Goal: Find specific page/section: Find specific page/section

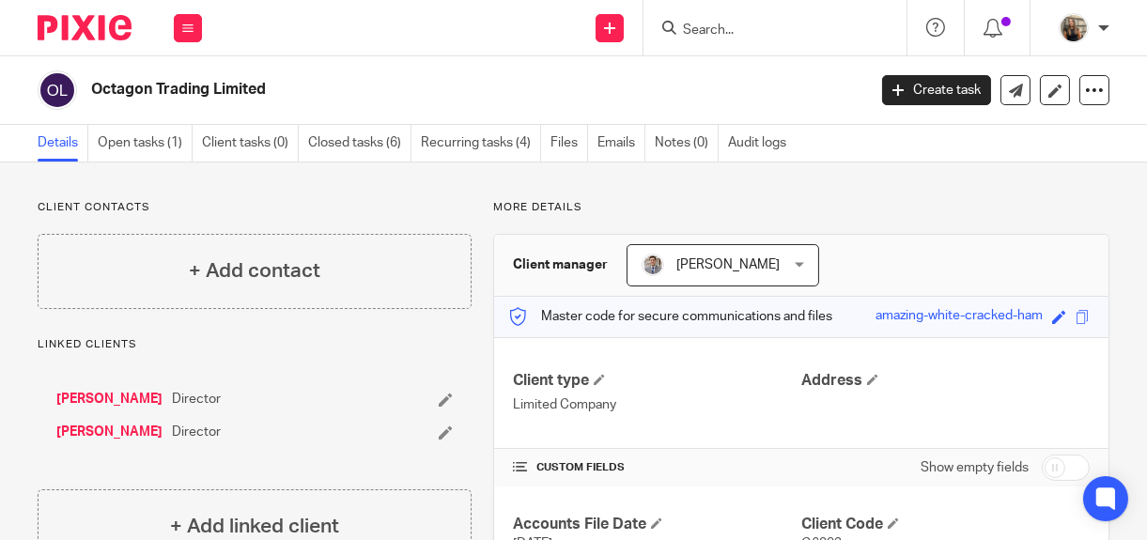
scroll to position [86, 0]
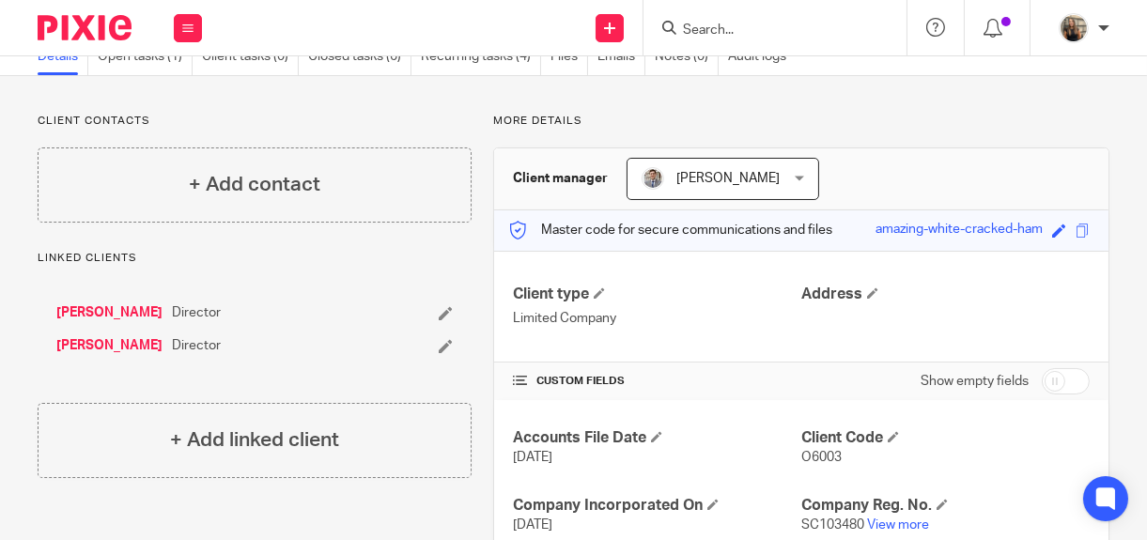
click at [717, 34] on input "Search" at bounding box center [765, 31] width 169 height 17
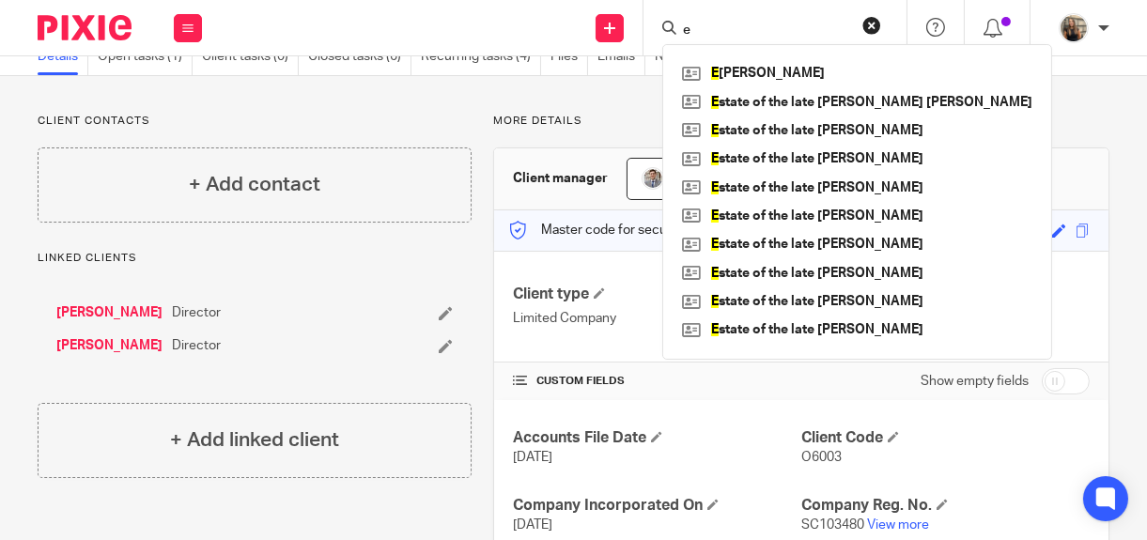
type input "e"
click at [96, 321] on link "Ernesto Alonzi" at bounding box center [109, 312] width 106 height 19
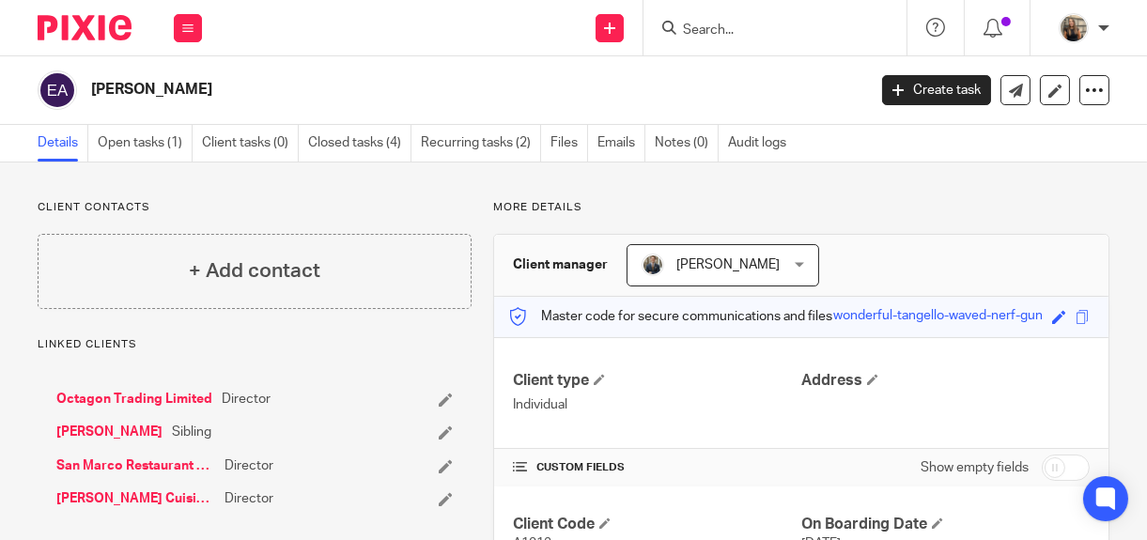
scroll to position [127, 0]
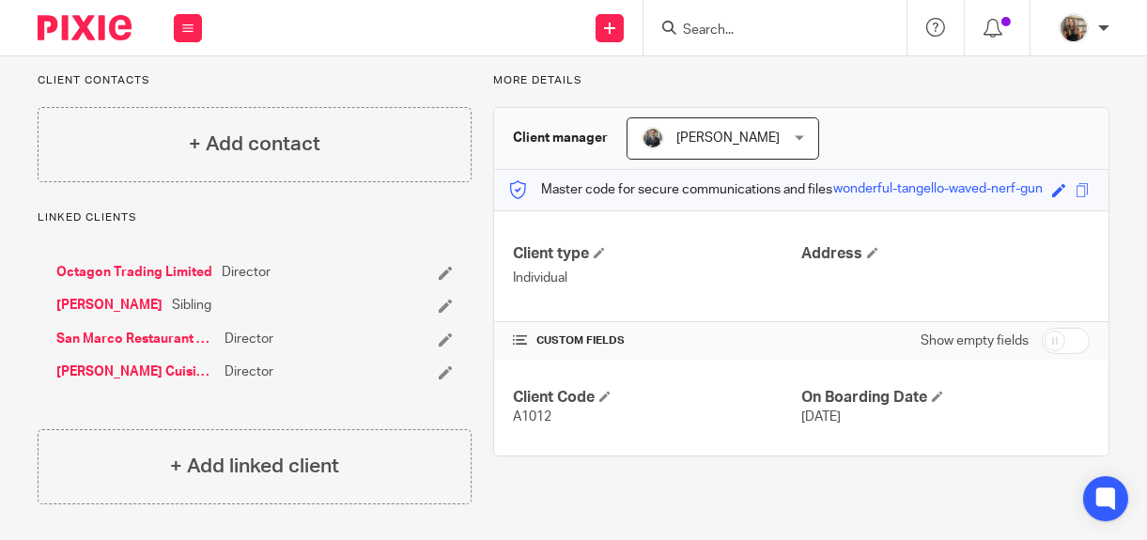
click at [3, 234] on div "Client contacts + Add contact Linked clients Octagon Trading Limited Director F…" at bounding box center [573, 289] width 1147 height 506
click at [174, 326] on ul "Octagon Trading Limited Director Franco Alonzi Sibling San Marco Restaurant Ltd…" at bounding box center [254, 322] width 396 height 118
click at [358, 421] on div "Linked clients Octagon Trading Limited Director Franco Alonzi Sibling San Marco…" at bounding box center [255, 357] width 434 height 294
click at [1009, 262] on h4 "Address" at bounding box center [945, 254] width 288 height 20
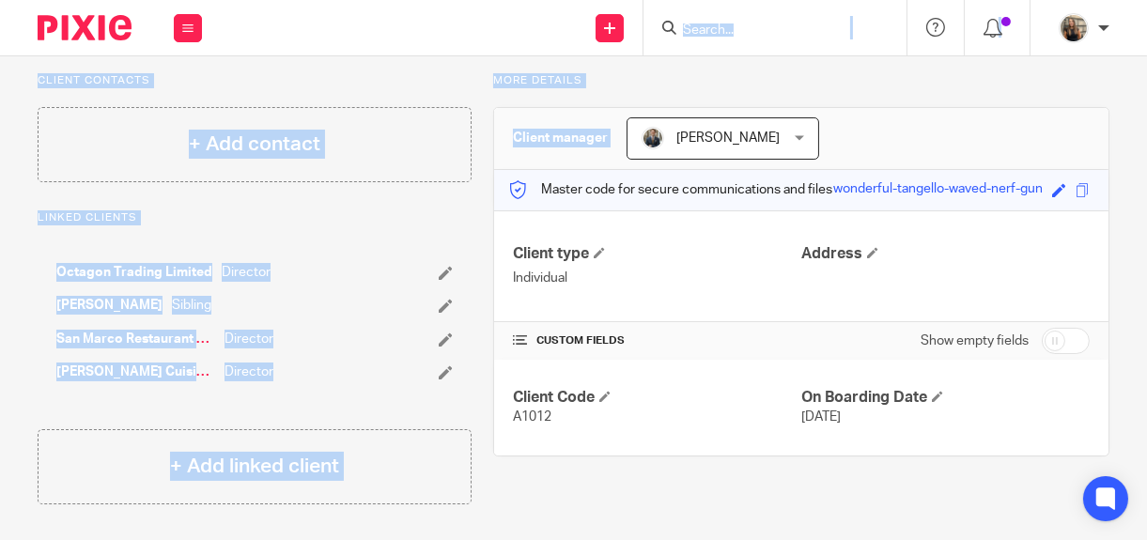
drag, startPoint x: 1055, startPoint y: 93, endPoint x: 838, endPoint y: -6, distance: 238.3
click at [838, 0] on html "Work Email Clients Team Reports Work Email Clients Team Reports Settings Send n…" at bounding box center [573, 270] width 1147 height 540
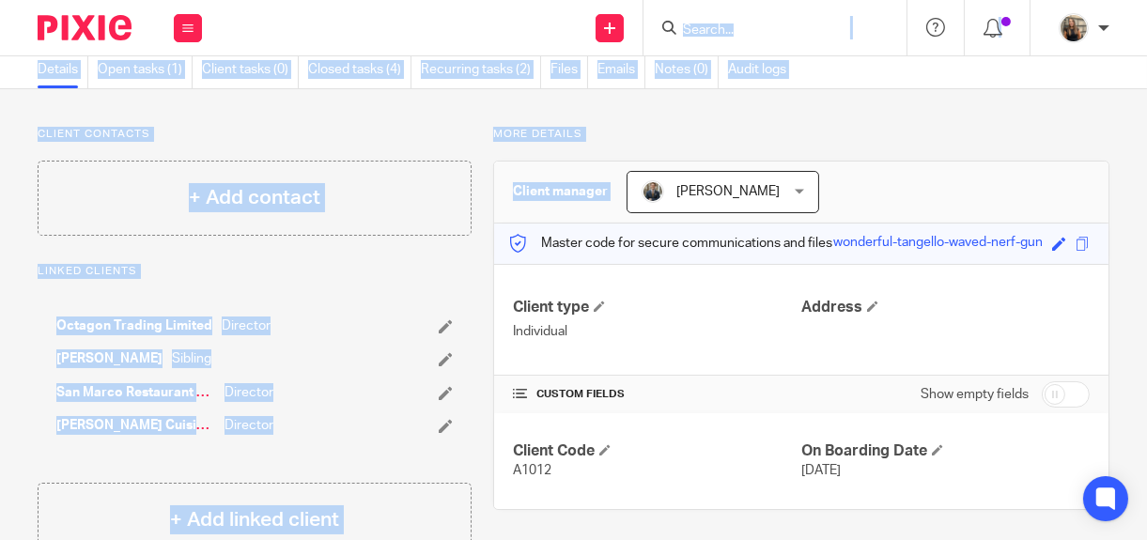
click at [834, 152] on div "More details Client manager Jamie Edwards Jamie Edwards Dean Anderson Iain Harr…" at bounding box center [790, 342] width 638 height 431
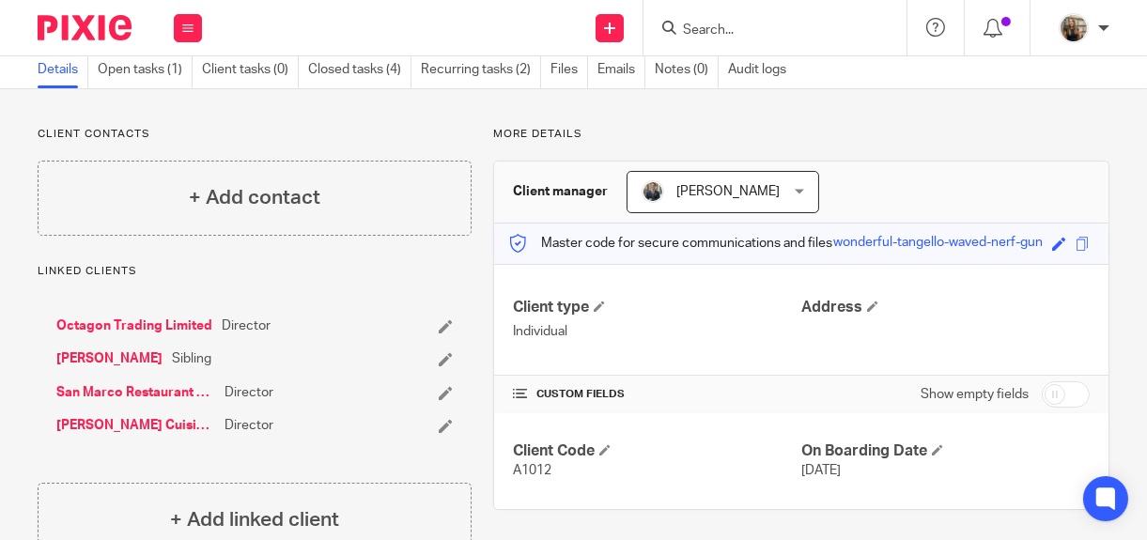
click at [997, 144] on div "More details Client manager Jamie Edwards Jamie Edwards Dean Anderson Iain Harr…" at bounding box center [790, 342] width 638 height 431
click at [1078, 156] on div "More details Client manager Jamie Edwards Jamie Edwards Dean Anderson Iain Harr…" at bounding box center [790, 342] width 638 height 431
click at [754, 27] on input "Search" at bounding box center [765, 31] width 169 height 17
type input "river"
click at [787, 71] on link at bounding box center [793, 73] width 233 height 28
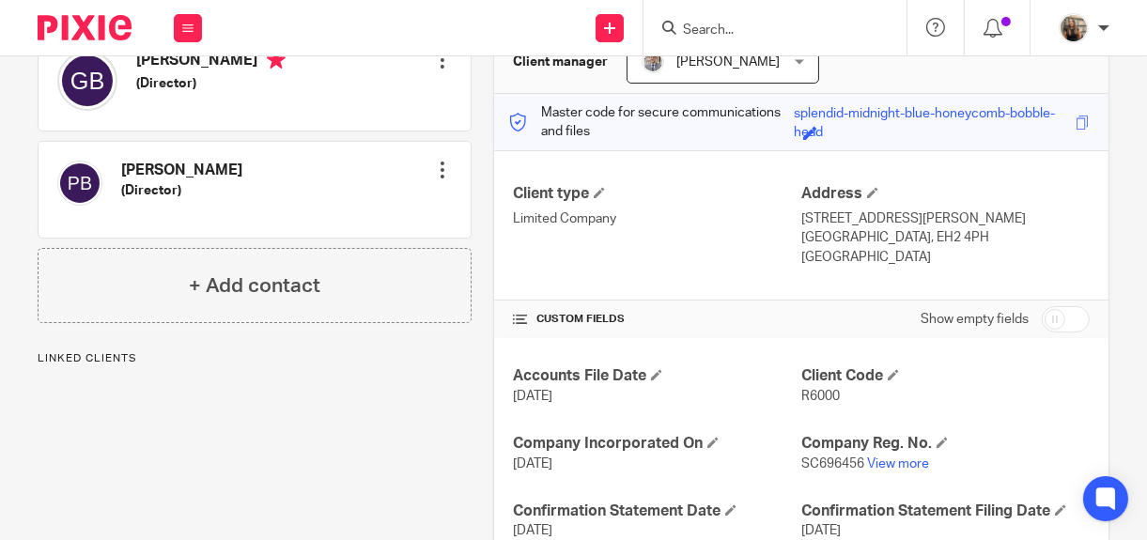
scroll to position [329, 0]
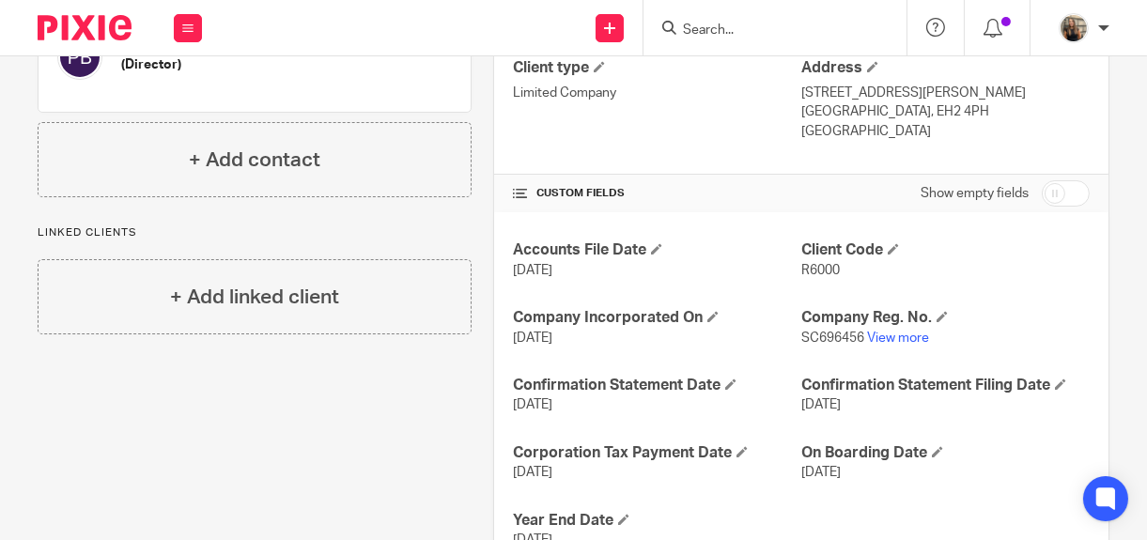
click at [1013, 238] on div "Accounts File Date [DATE] Client Code R6000 Company Incorporated On [DATE] Comp…" at bounding box center [801, 394] width 614 height 365
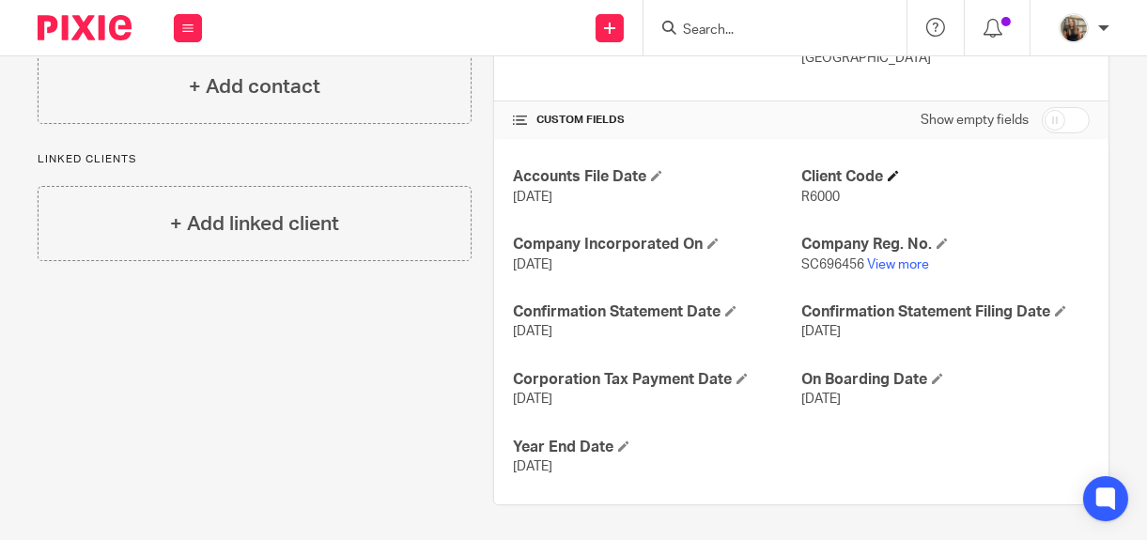
click at [1061, 176] on h4 "Client Code" at bounding box center [945, 177] width 288 height 20
click at [720, 30] on input "Search" at bounding box center [765, 31] width 169 height 17
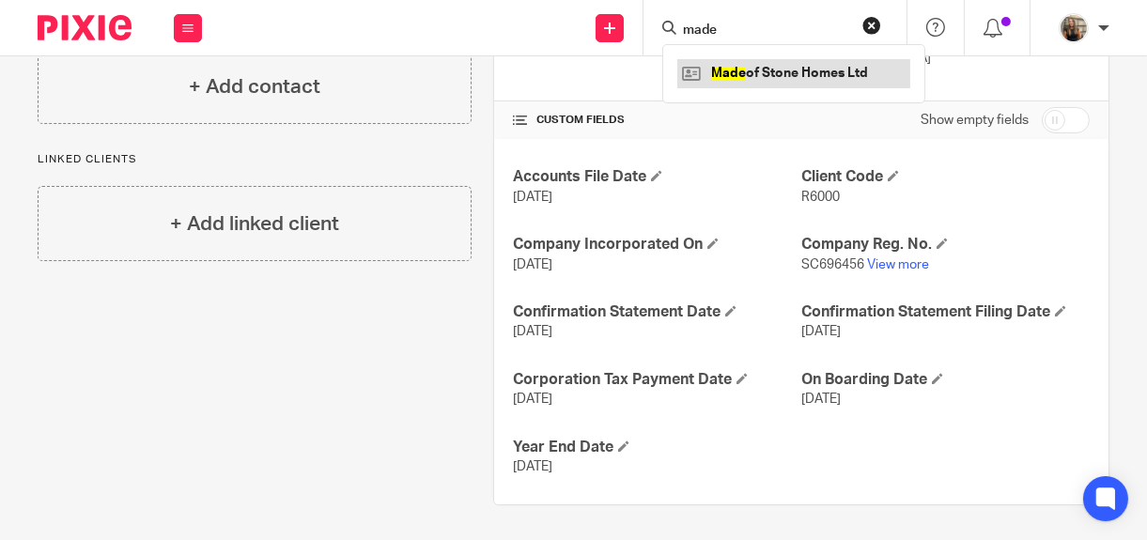
type input "made"
click at [759, 66] on link at bounding box center [793, 73] width 233 height 28
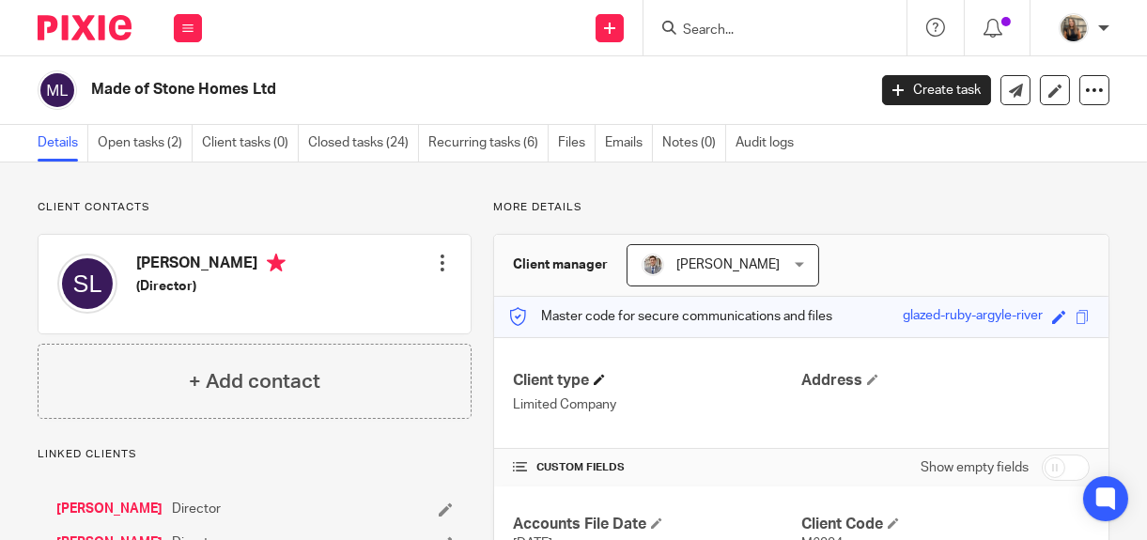
scroll to position [347, 0]
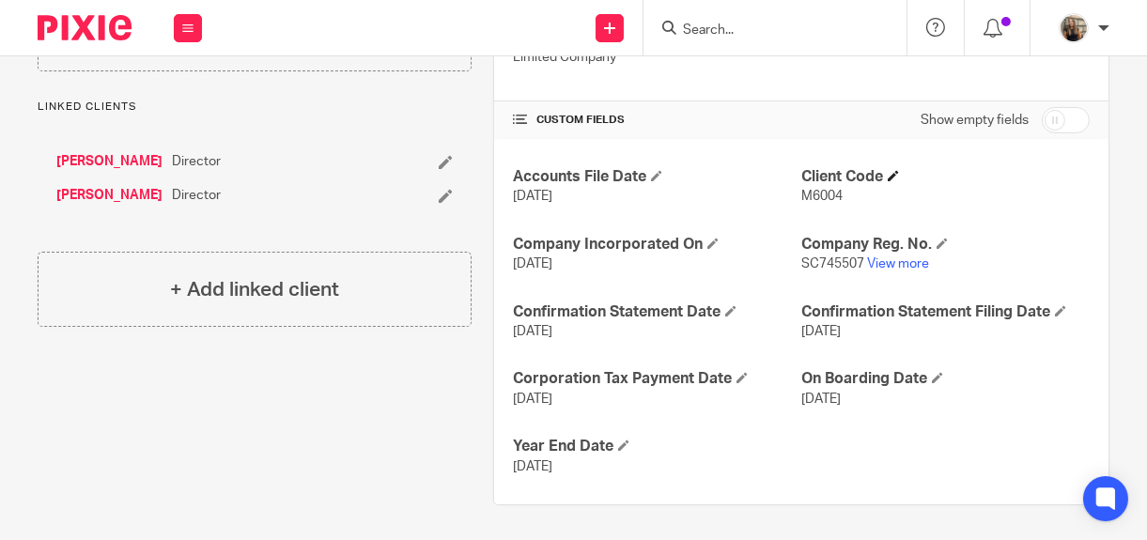
click at [966, 180] on h4 "Client Code" at bounding box center [945, 177] width 288 height 20
click at [726, 38] on input "Search" at bounding box center [765, 31] width 169 height 17
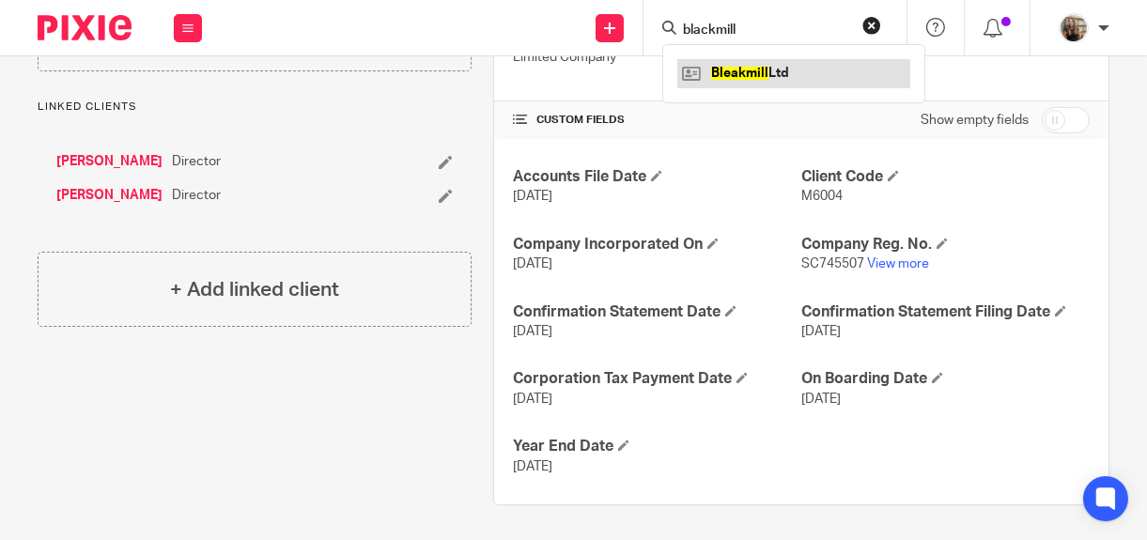
type input "blackmill"
click at [739, 75] on link at bounding box center [793, 73] width 233 height 28
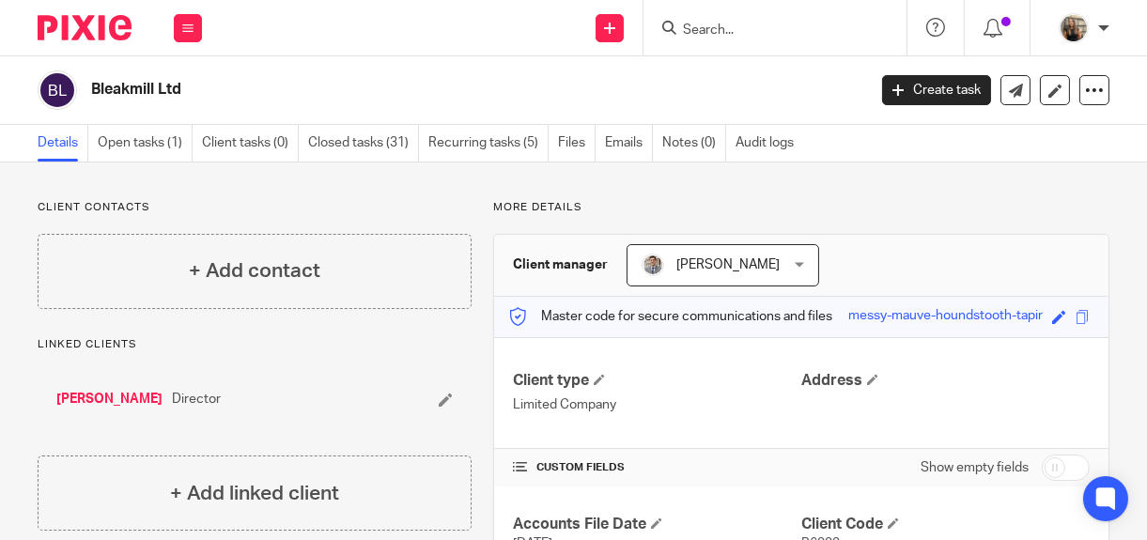
scroll to position [347, 0]
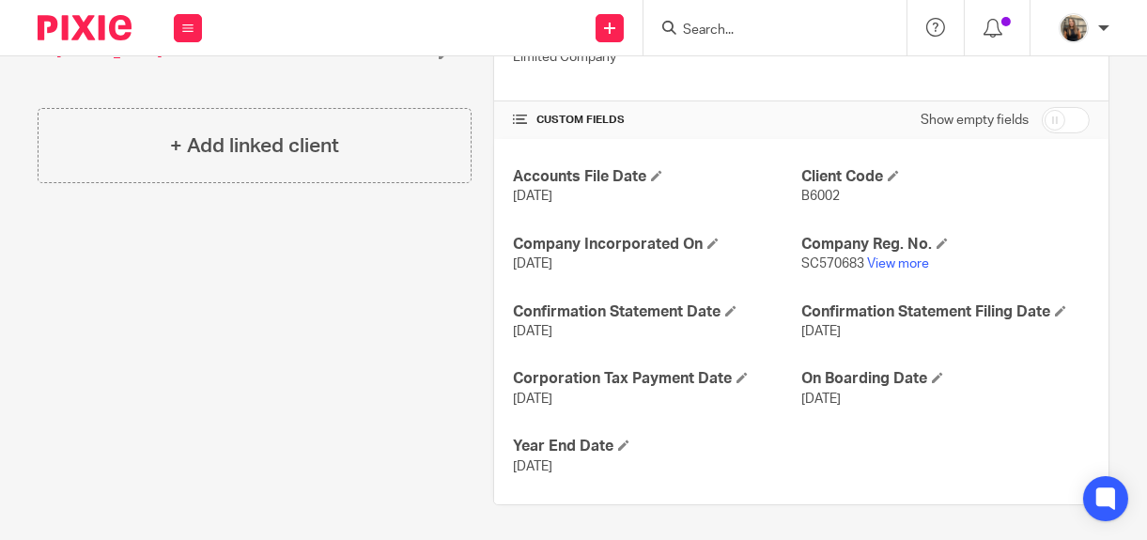
click at [1063, 209] on div "Accounts File Date [DATE] Client Code B6002 Company Incorporated On [DATE] Comp…" at bounding box center [801, 321] width 614 height 365
click at [739, 225] on div "Accounts File Date 30 Apr 2026 Client Code B6002 Company Incorporated On 7 Jul …" at bounding box center [801, 321] width 614 height 365
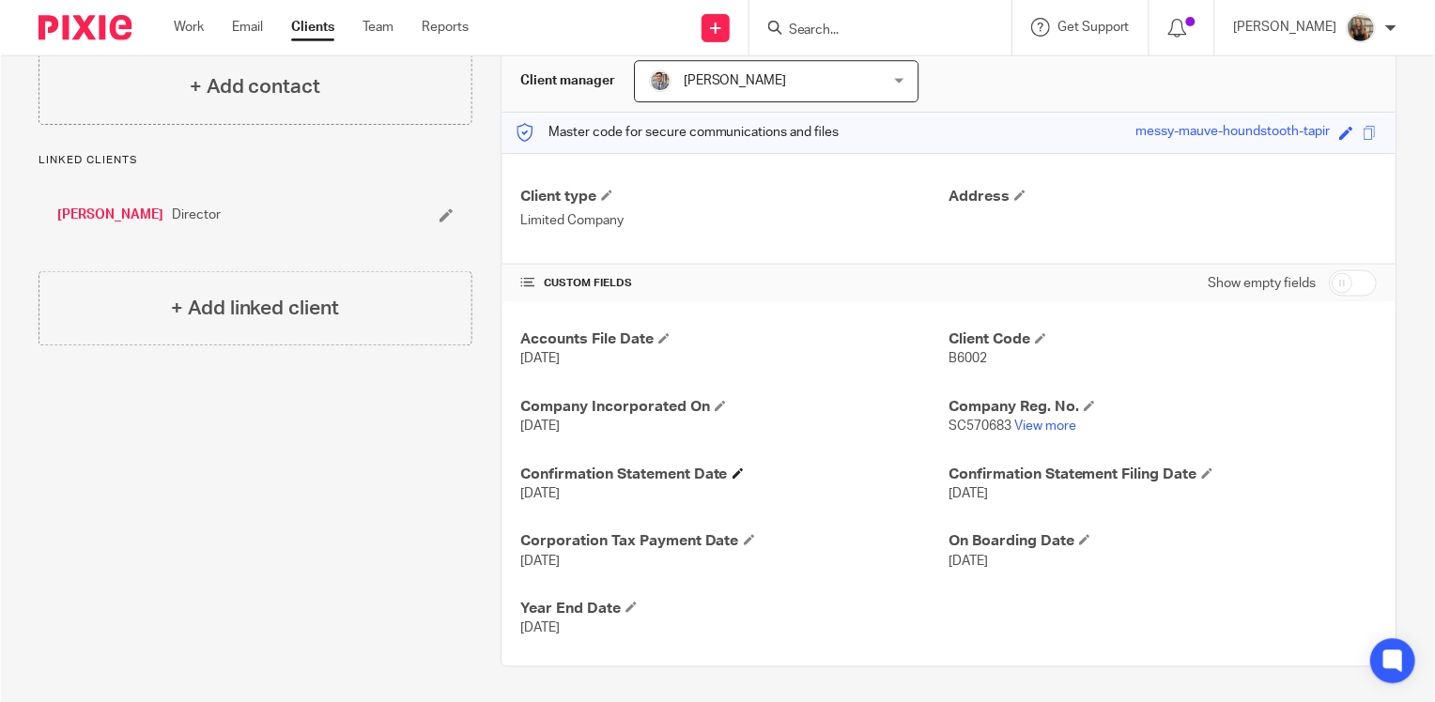
scroll to position [184, 0]
click at [193, 26] on link "Work" at bounding box center [189, 27] width 30 height 19
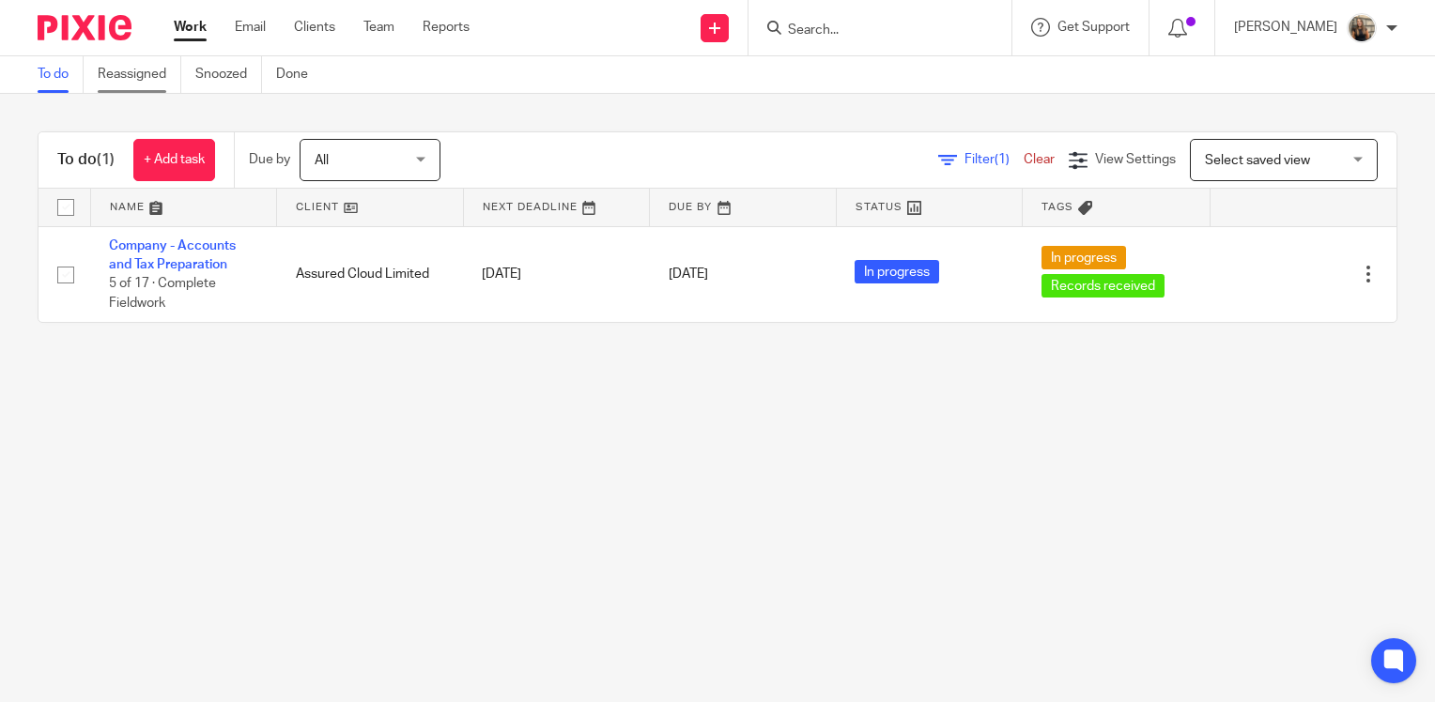
click at [169, 78] on link "Reassigned" at bounding box center [140, 74] width 84 height 37
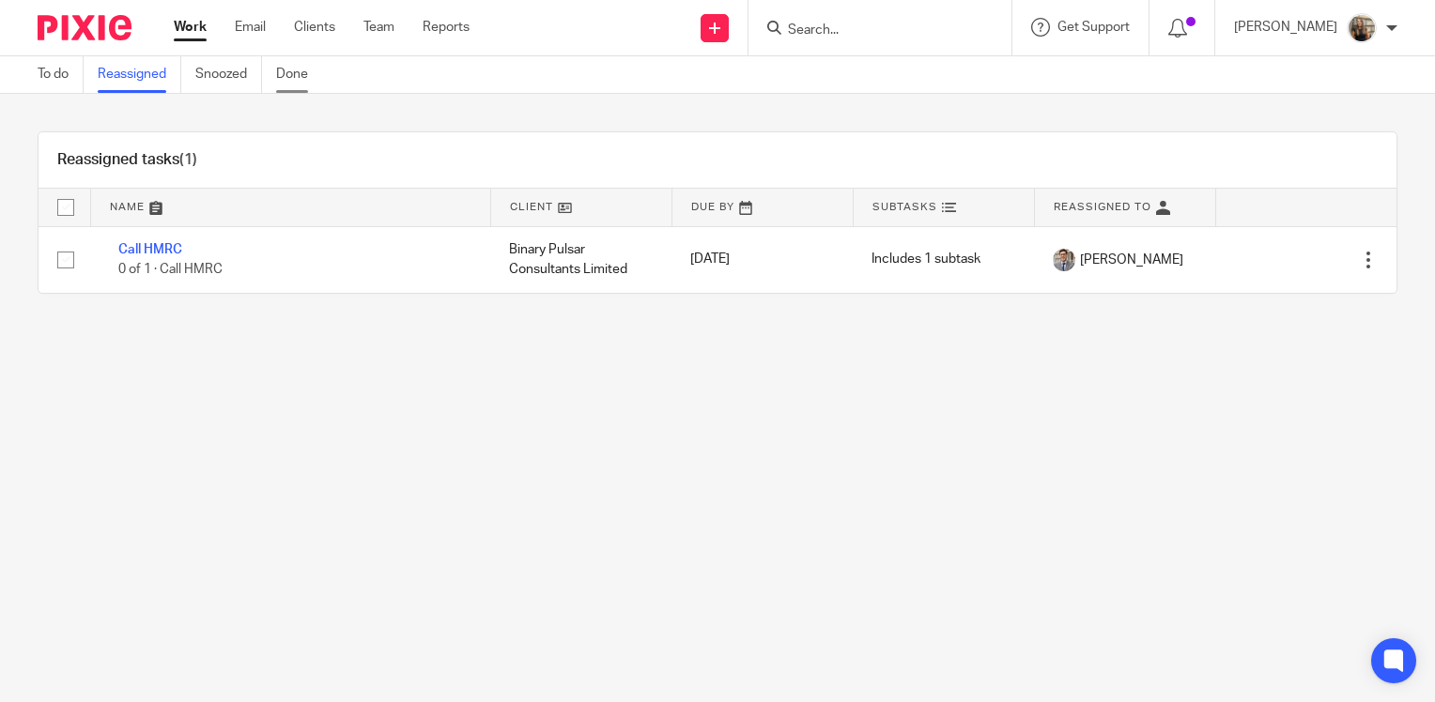
click at [289, 81] on link "Done" at bounding box center [299, 74] width 46 height 37
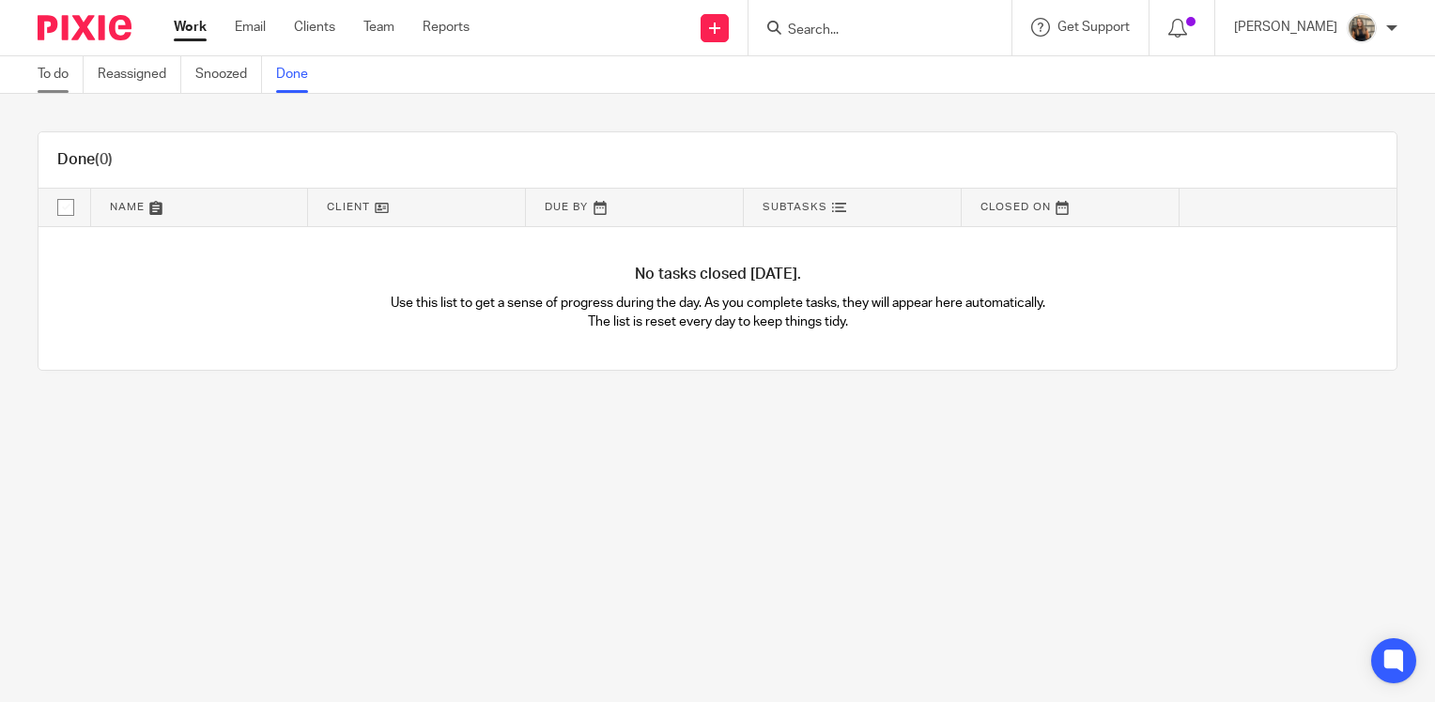
click at [63, 76] on link "To do" at bounding box center [61, 74] width 46 height 37
